Goal: Information Seeking & Learning: Learn about a topic

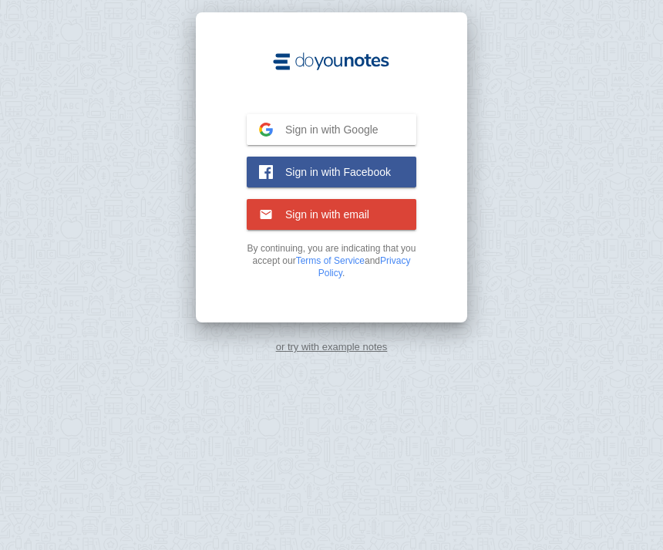
click at [296, 134] on span "Sign in with Google" at bounding box center [326, 130] width 106 height 14
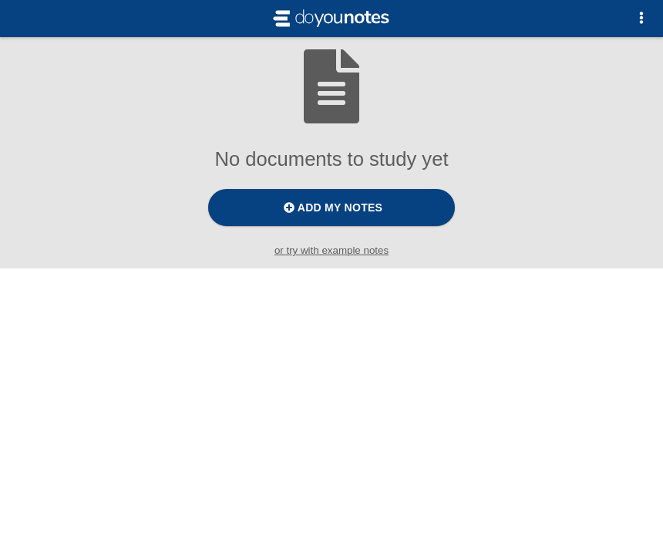
click at [254, 217] on label "Add my notes" at bounding box center [331, 207] width 247 height 37
click at [0, 0] on input "Add my notes" at bounding box center [0, 0] width 0 height 0
click at [306, 256] on small "or try with example notes" at bounding box center [331, 250] width 663 height 12
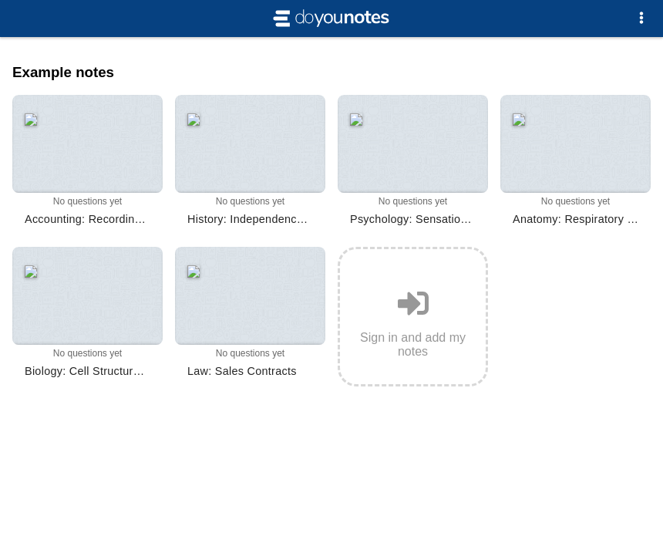
click at [102, 150] on div at bounding box center [87, 144] width 150 height 98
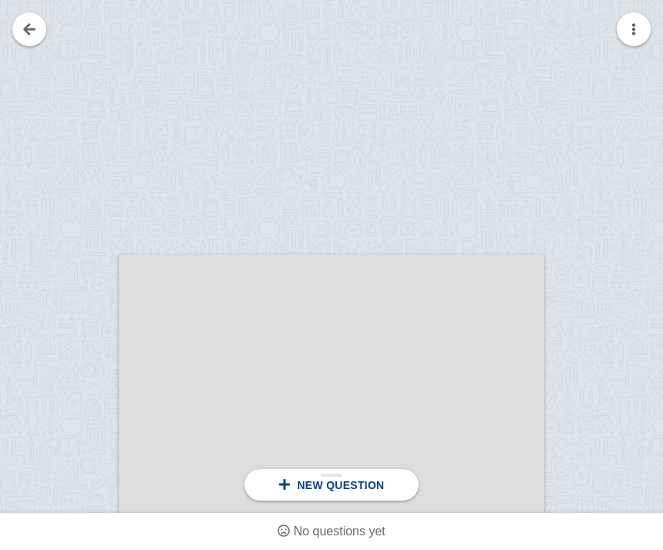
click at [31, 29] on link at bounding box center [29, 29] width 34 height 34
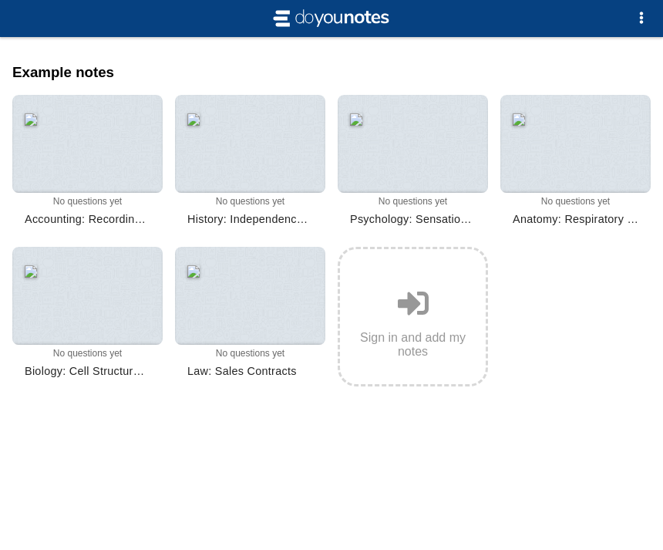
click at [107, 150] on div at bounding box center [87, 144] width 150 height 98
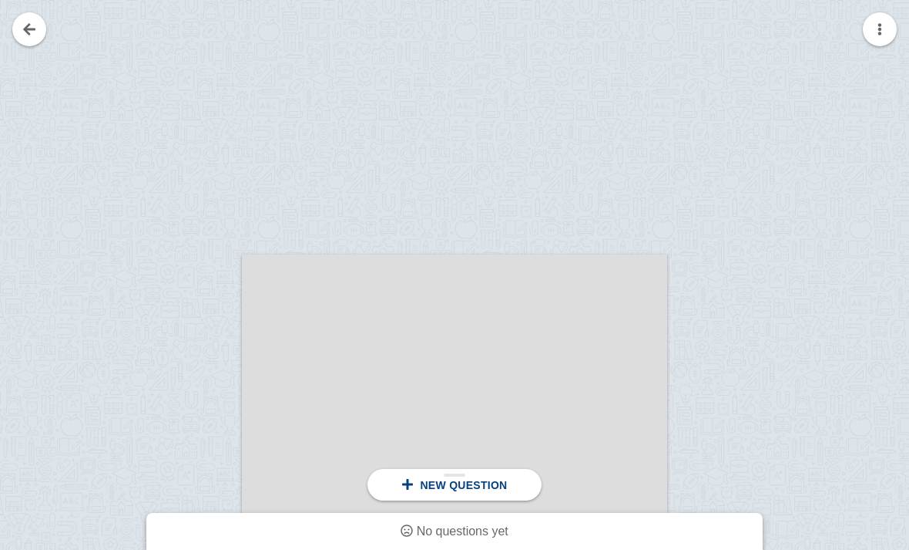
click at [439, 487] on span "New question" at bounding box center [463, 485] width 87 height 12
copy div "New question"
click at [388, 496] on div "New question" at bounding box center [454, 485] width 173 height 32
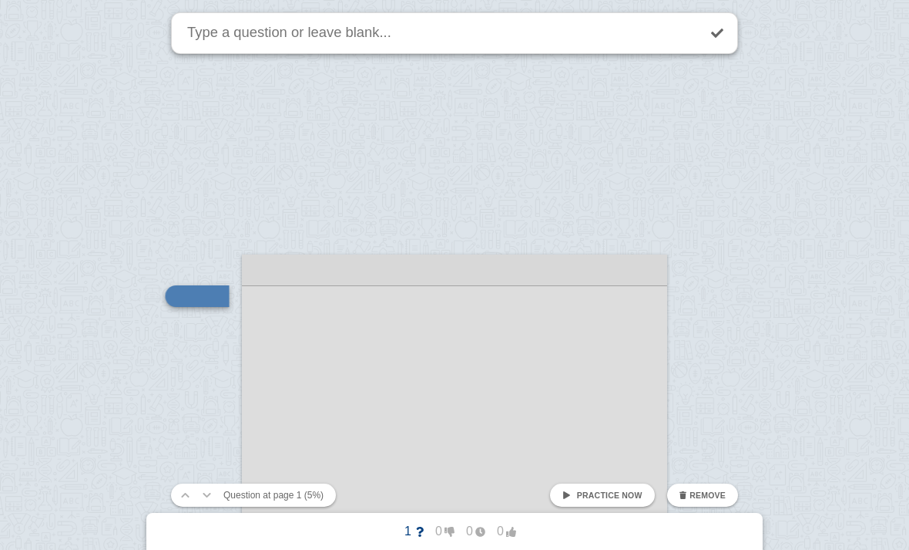
click at [289, 40] on textarea at bounding box center [440, 33] width 513 height 40
type textarea "What is"
click at [631, 342] on div at bounding box center [454, 555] width 425 height 602
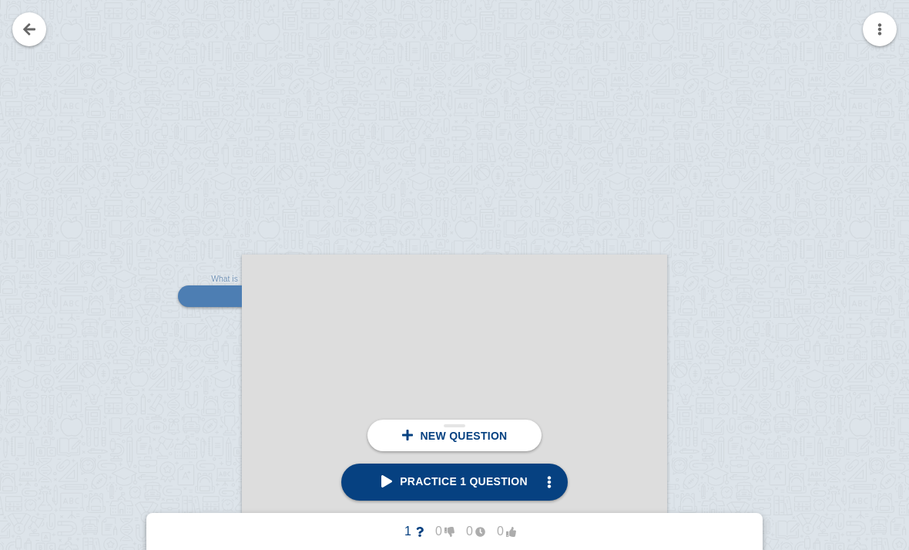
click at [479, 503] on div at bounding box center [454, 555] width 425 height 602
click at [489, 493] on link "Practice 1 question" at bounding box center [454, 481] width 227 height 37
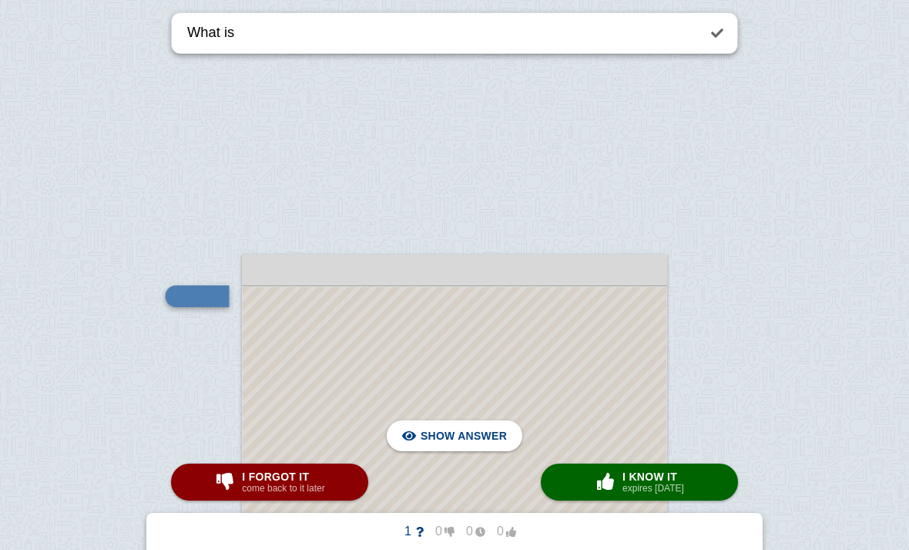
click at [338, 486] on button "I forgot it come back to it later" at bounding box center [269, 481] width 197 height 37
